Goal: Information Seeking & Learning: Learn about a topic

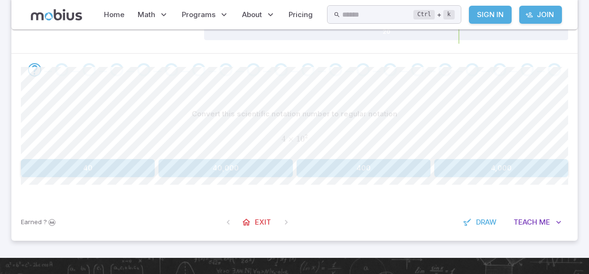
click at [365, 163] on button "400" at bounding box center [364, 168] width 134 height 18
click at [86, 161] on button "300,000" at bounding box center [88, 168] width 134 height 18
click at [110, 170] on button "3,000,000" at bounding box center [88, 168] width 134 height 18
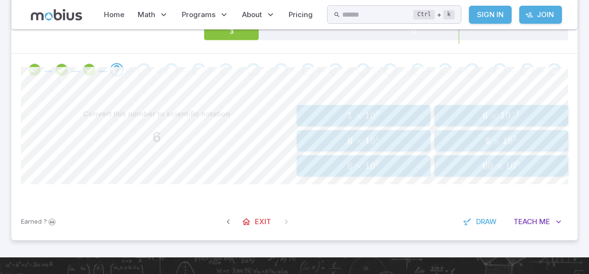
click at [391, 140] on span "6 × 1 0 1" at bounding box center [364, 141] width 128 height 12
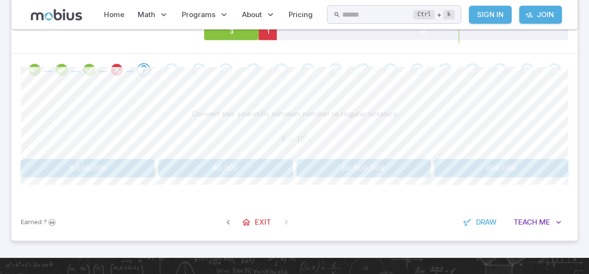
click at [469, 172] on button "600,000" at bounding box center [501, 168] width 134 height 18
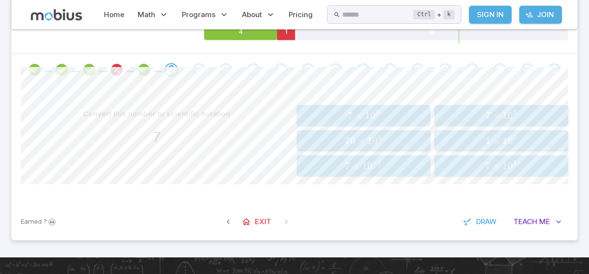
click at [395, 115] on span "7 × 1 0 0" at bounding box center [364, 116] width 128 height 12
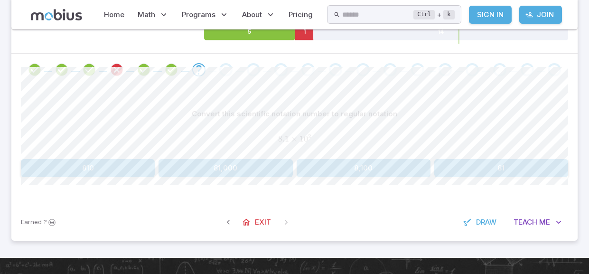
click at [341, 160] on button "8,100" at bounding box center [364, 168] width 134 height 18
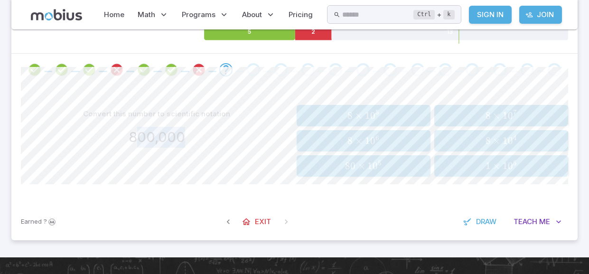
drag, startPoint x: 141, startPoint y: 137, endPoint x: 186, endPoint y: 140, distance: 45.2
click at [186, 140] on div "800,000" at bounding box center [157, 137] width 272 height 21
click at [256, 213] on link "Exit" at bounding box center [257, 222] width 41 height 18
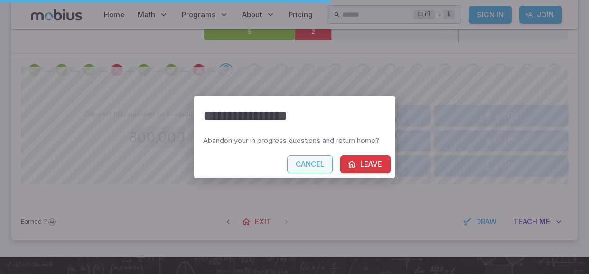
click at [305, 165] on button "Cancel" at bounding box center [310, 164] width 46 height 18
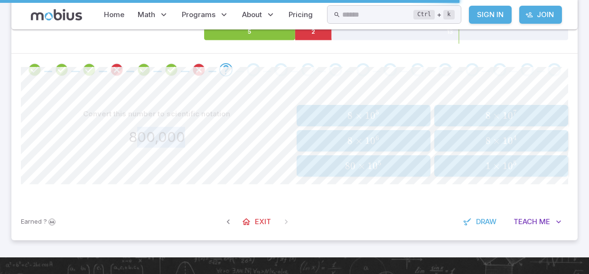
click at [352, 110] on span "8" at bounding box center [350, 116] width 5 height 12
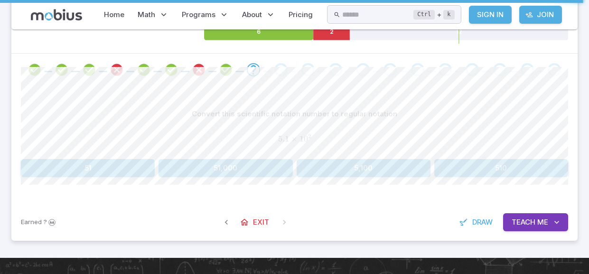
click at [409, 162] on button "5,100" at bounding box center [364, 168] width 134 height 18
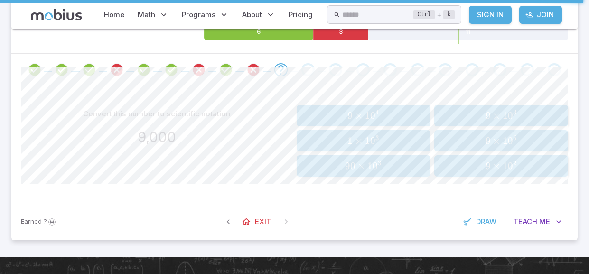
click at [494, 117] on span "×" at bounding box center [497, 116] width 8 height 12
click at [324, 114] on span "5 × 1 0 5" at bounding box center [364, 116] width 128 height 12
click at [479, 116] on span "40 × 1 0 4" at bounding box center [501, 116] width 128 height 12
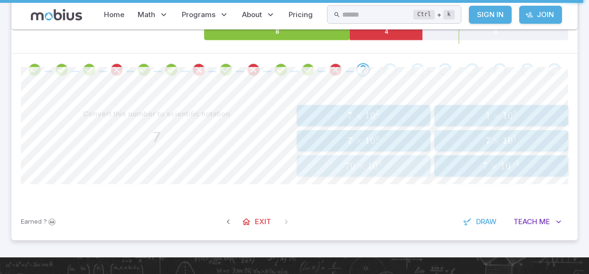
click at [391, 170] on span "70 × 1 0 0" at bounding box center [364, 166] width 128 height 12
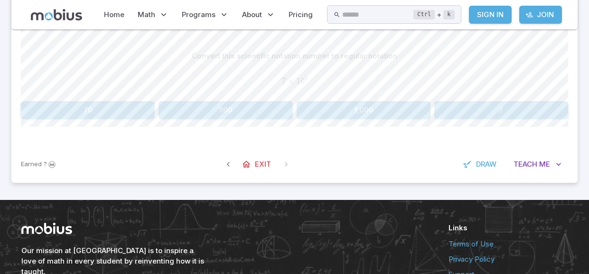
click at [134, 108] on button "70" at bounding box center [88, 110] width 134 height 18
click at [246, 113] on button "10,000" at bounding box center [226, 110] width 134 height 18
click at [474, 116] on button "10,000" at bounding box center [501, 110] width 134 height 18
click at [77, 109] on button "500,000" at bounding box center [88, 110] width 134 height 18
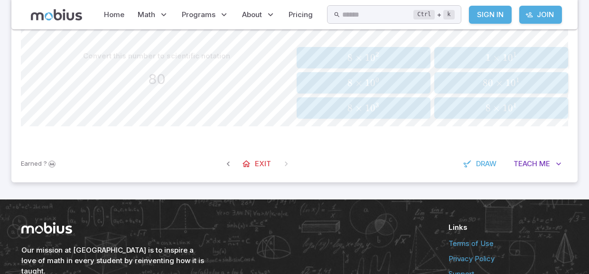
click at [500, 113] on span "×" at bounding box center [497, 108] width 8 height 12
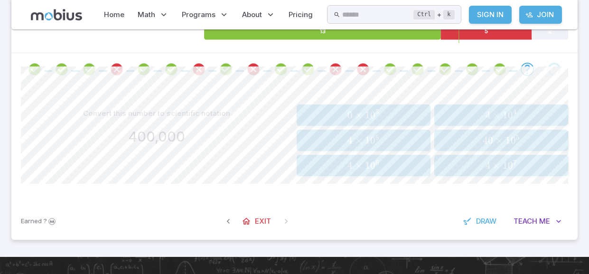
scroll to position [160, 0]
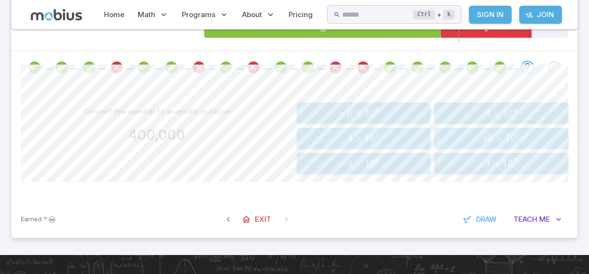
click at [377, 142] on span "5" at bounding box center [378, 138] width 4 height 12
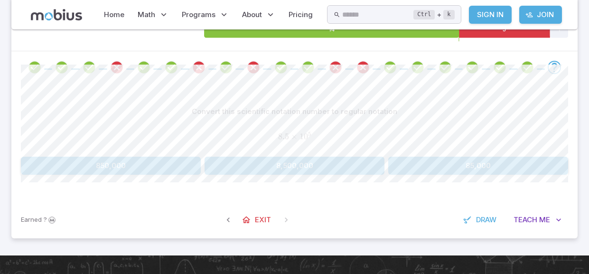
click at [295, 164] on button "8,500,000" at bounding box center [295, 166] width 180 height 18
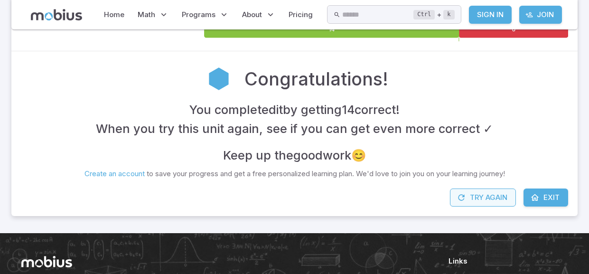
click at [501, 199] on button "Try Again" at bounding box center [483, 198] width 66 height 18
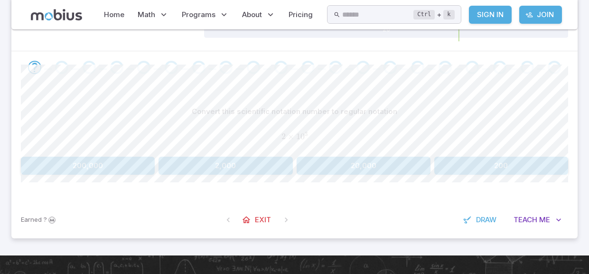
click at [235, 166] on button "2,000" at bounding box center [226, 166] width 134 height 18
click at [101, 165] on button "600,000" at bounding box center [88, 166] width 134 height 18
